Goal: Transaction & Acquisition: Download file/media

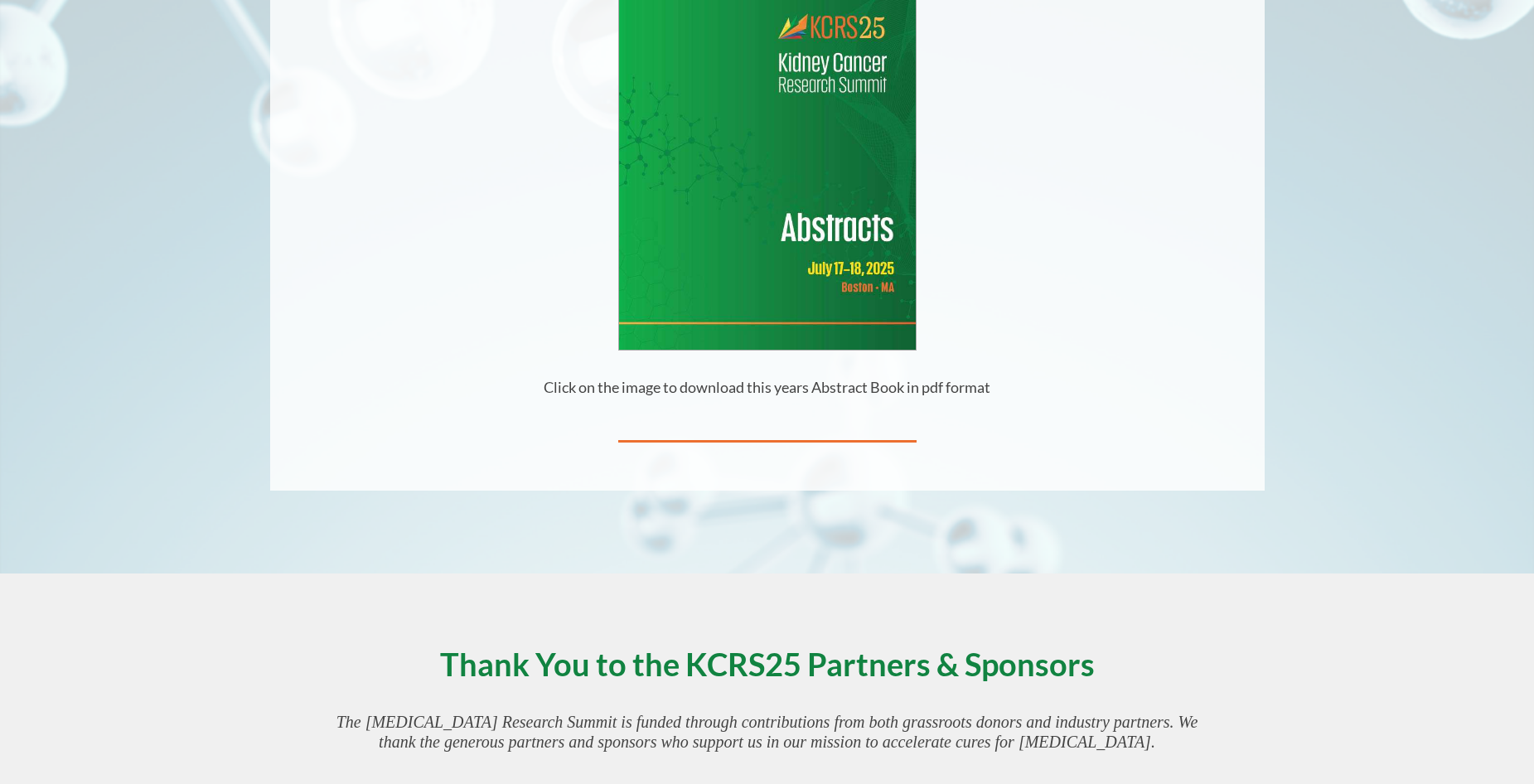
scroll to position [464, 0]
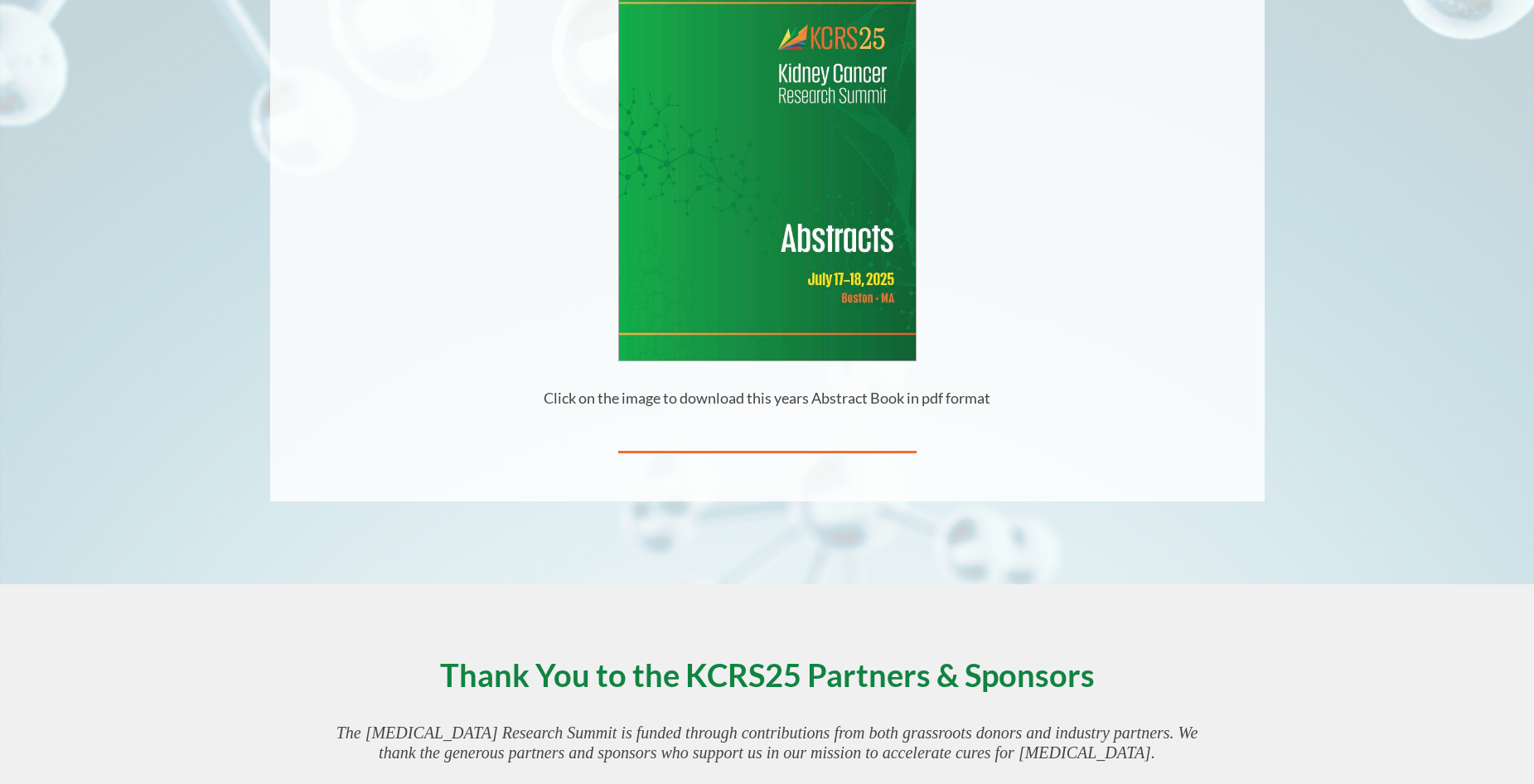
click at [811, 305] on img at bounding box center [767, 168] width 297 height 384
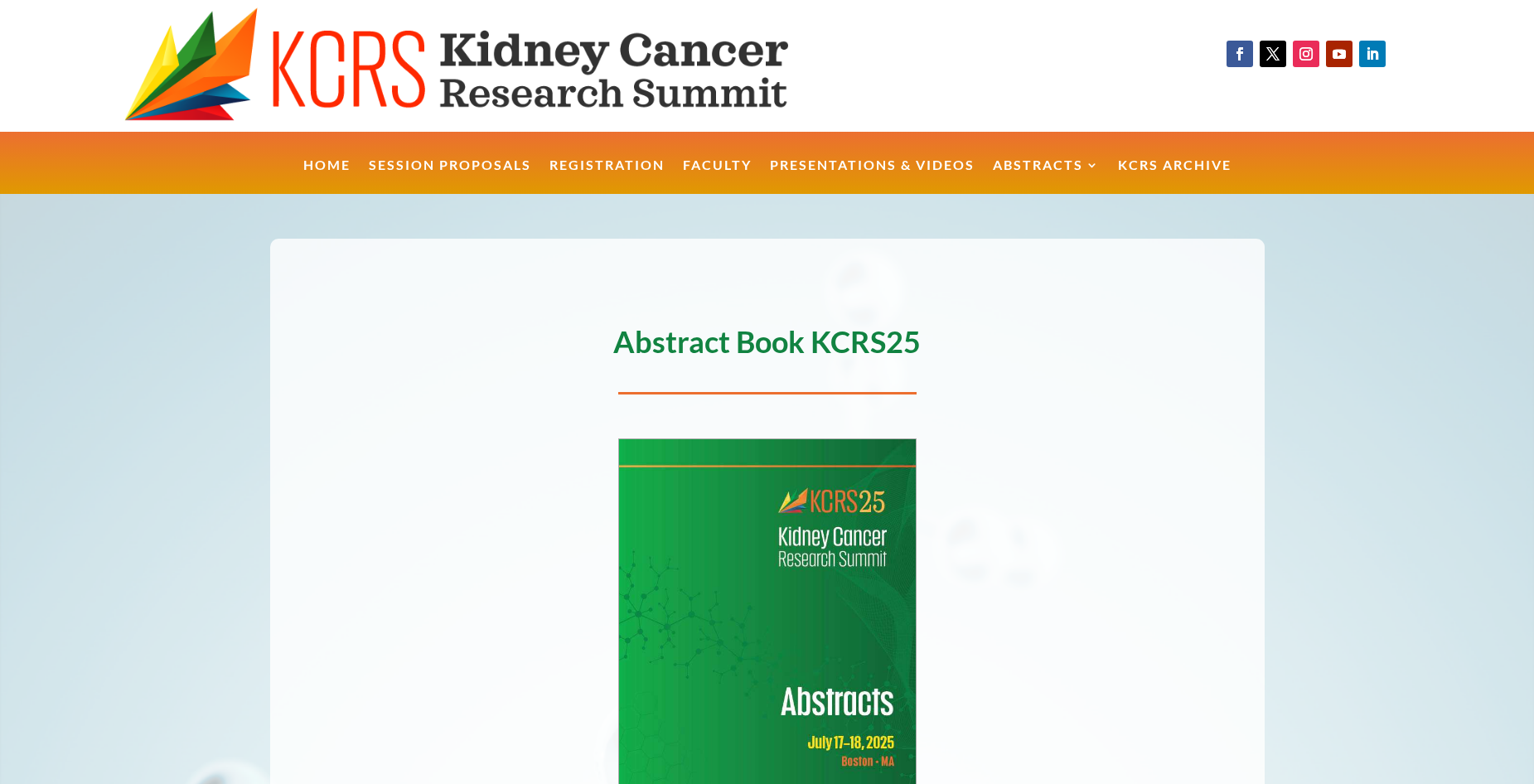
scroll to position [0, 0]
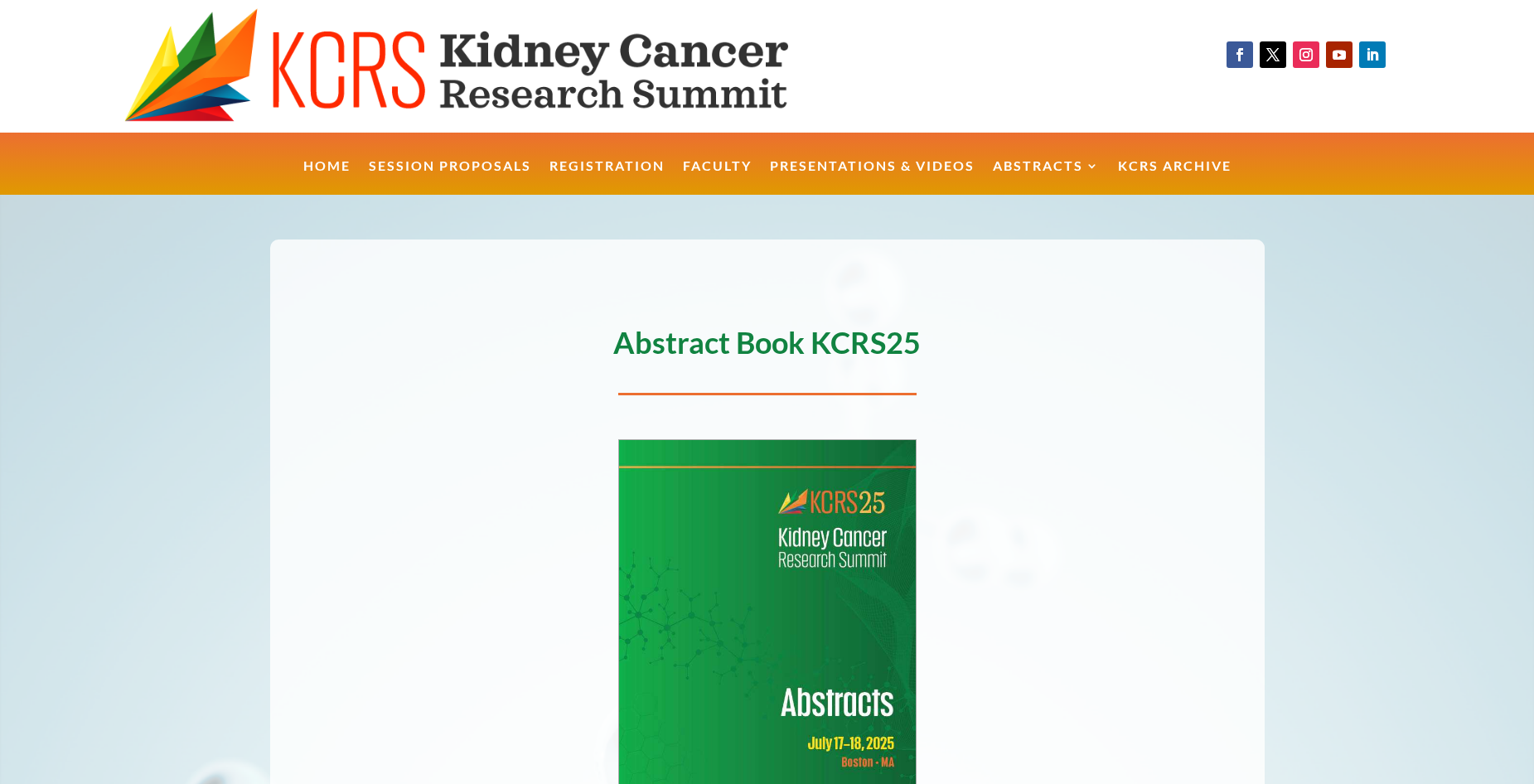
click at [753, 290] on div "Abstract Book KCRS25" at bounding box center [767, 325] width 994 height 80
click at [777, 281] on div "Abstract Book KCRS25 Click on the image to download this years Abstract Book in…" at bounding box center [767, 603] width 994 height 727
drag, startPoint x: 777, startPoint y: 236, endPoint x: 777, endPoint y: 213, distance: 23.0
click at [777, 234] on span at bounding box center [767, 622] width 1534 height 854
click at [777, 213] on span at bounding box center [767, 622] width 1534 height 854
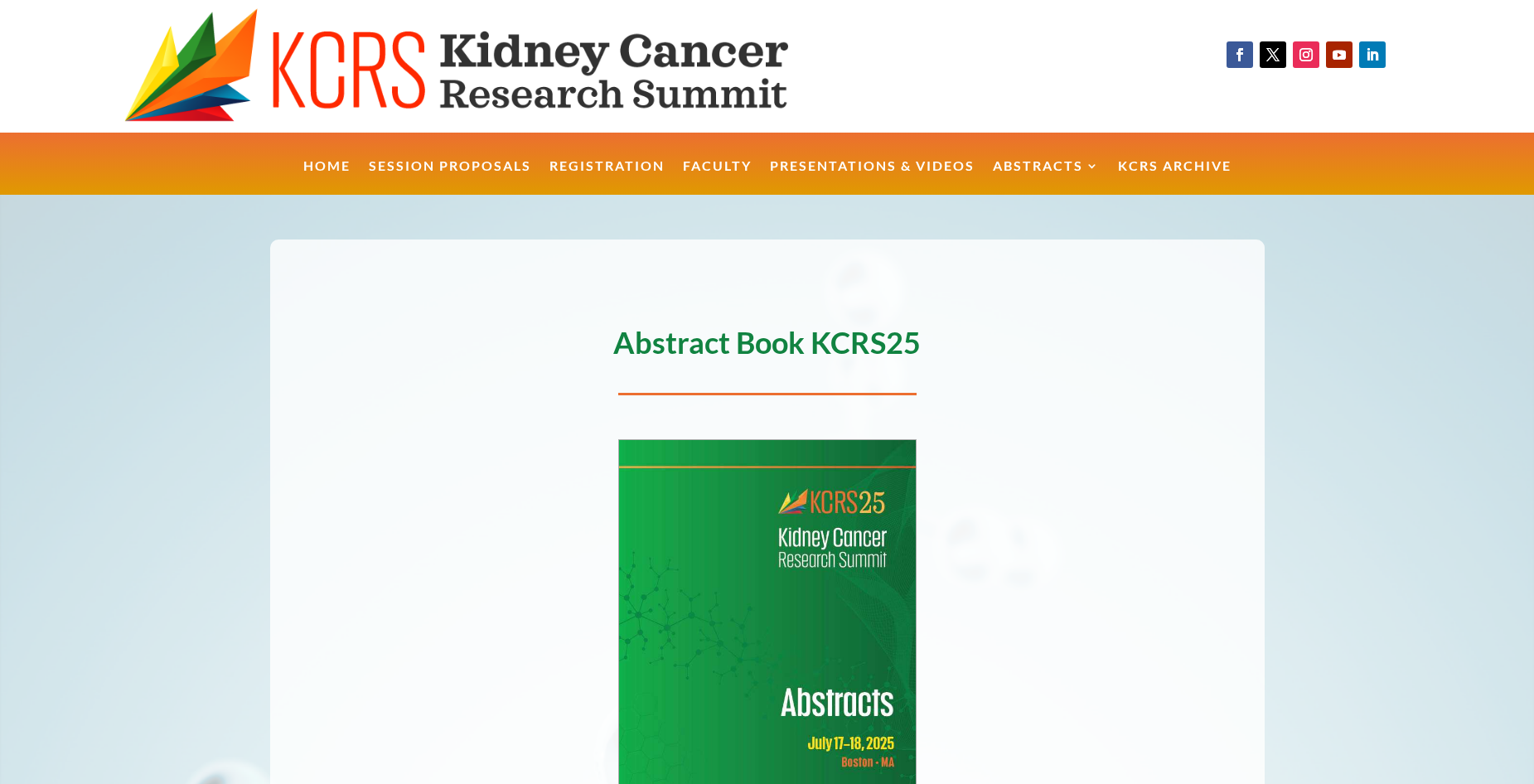
click at [777, 205] on span at bounding box center [767, 622] width 1534 height 854
click at [821, 534] on img at bounding box center [767, 632] width 297 height 384
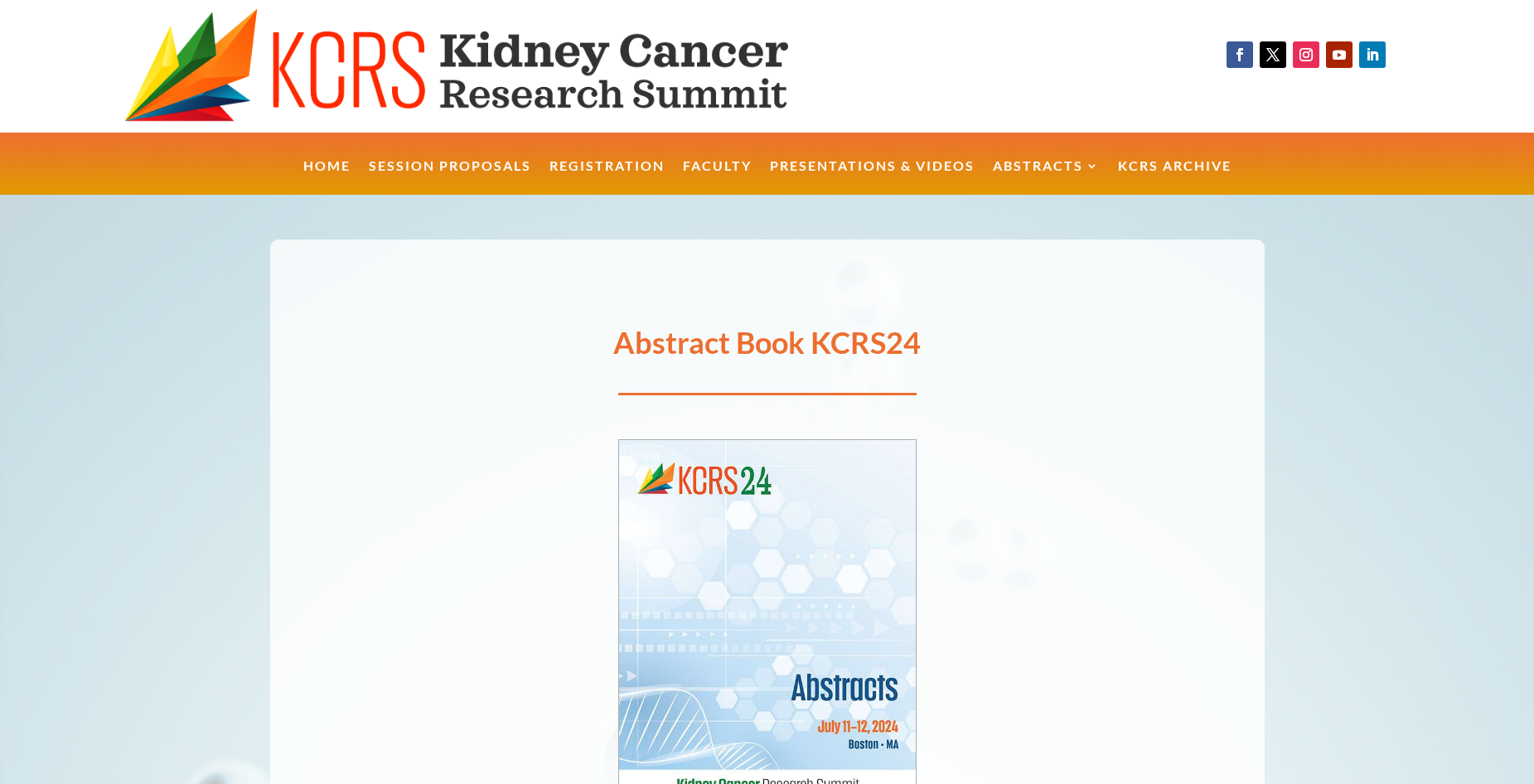
click at [869, 548] on img at bounding box center [767, 638] width 297 height 395
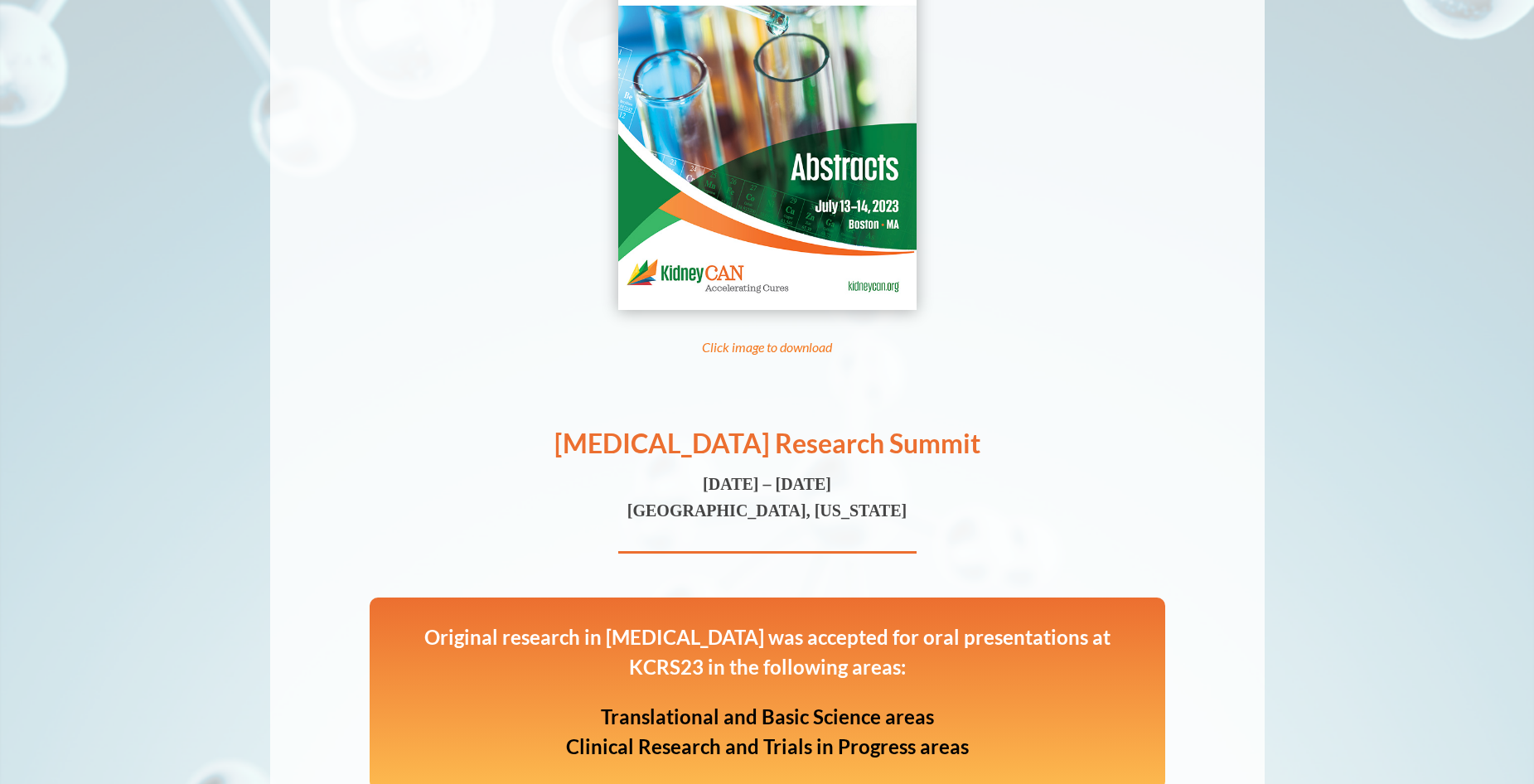
scroll to position [464, 0]
click at [807, 236] on img at bounding box center [767, 110] width 298 height 398
